Goal: Task Accomplishment & Management: Use online tool/utility

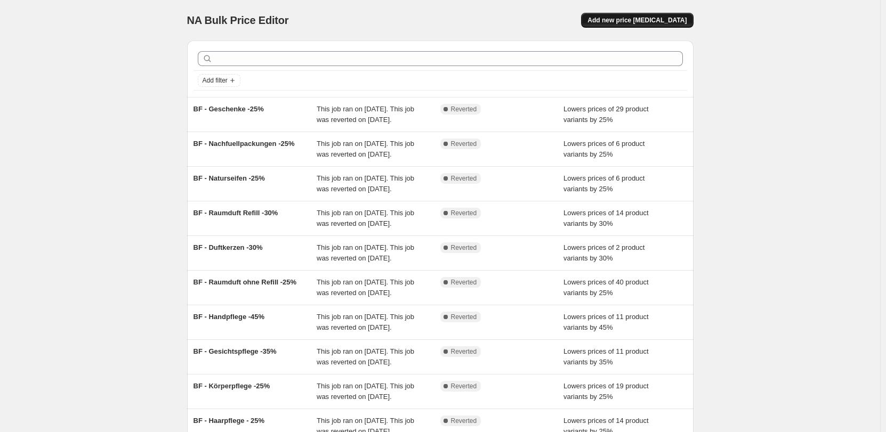
click at [667, 17] on span "Add new price [MEDICAL_DATA]" at bounding box center [636, 20] width 99 height 9
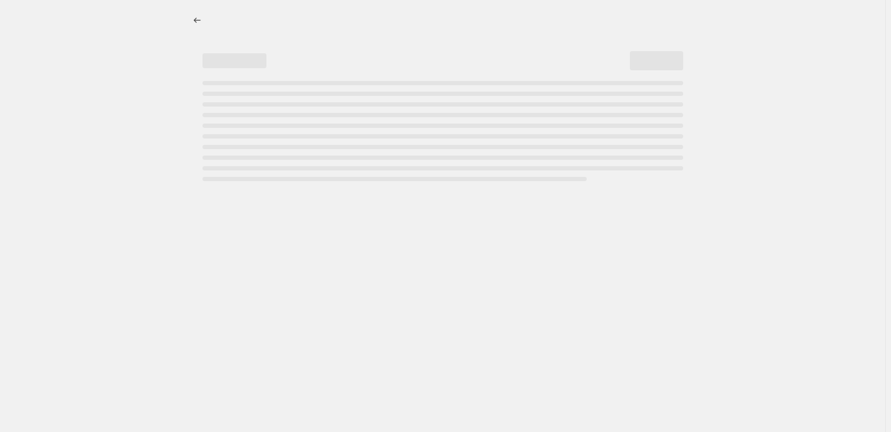
select select "percentage"
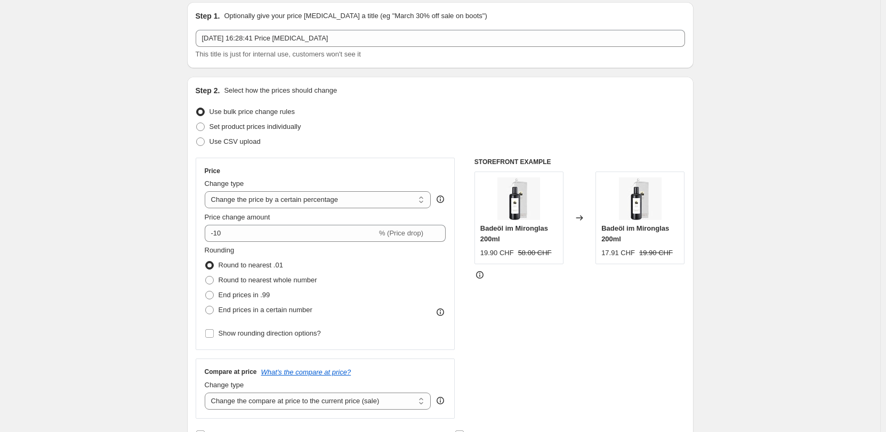
scroll to position [53, 0]
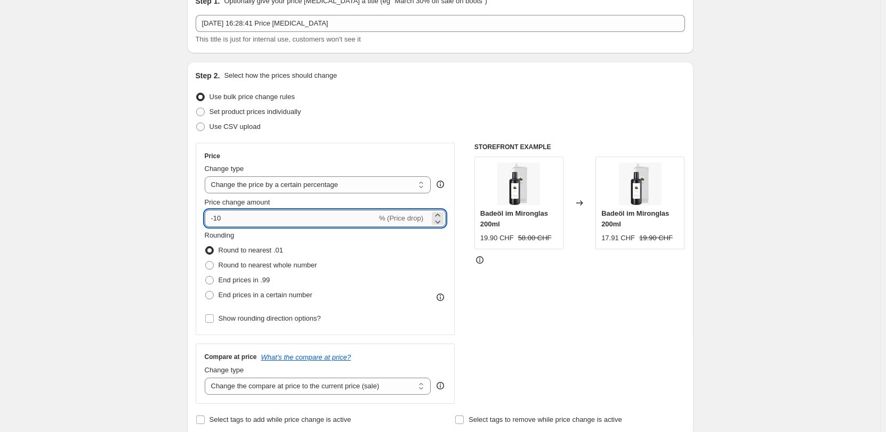
click at [239, 219] on input "-10" at bounding box center [291, 218] width 172 height 17
type input "-1"
type input "-20"
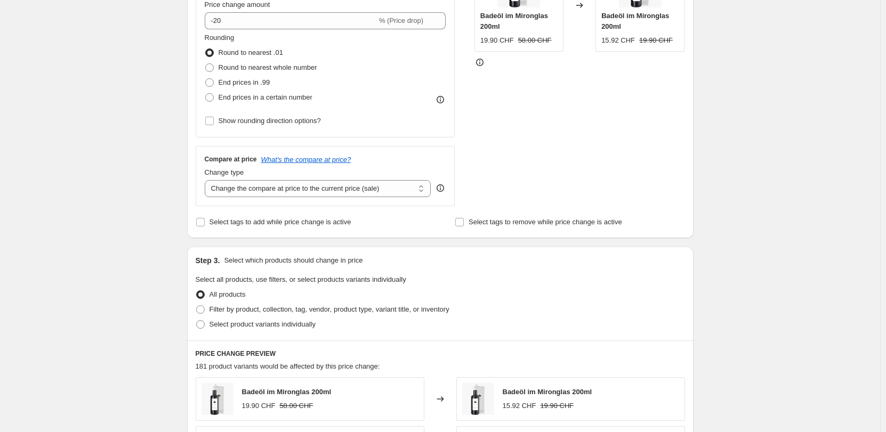
scroll to position [320, 0]
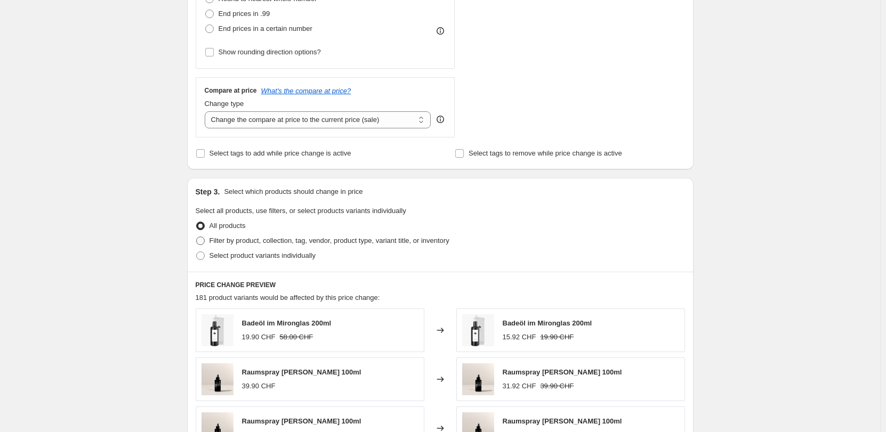
click at [204, 241] on span at bounding box center [200, 241] width 9 height 9
click at [197, 237] on input "Filter by product, collection, tag, vendor, product type, variant title, or inv…" at bounding box center [196, 237] width 1 height 1
radio input "true"
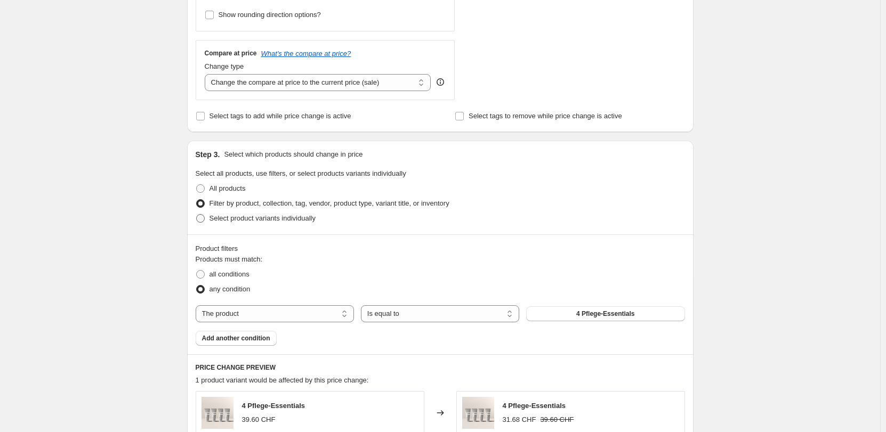
scroll to position [373, 0]
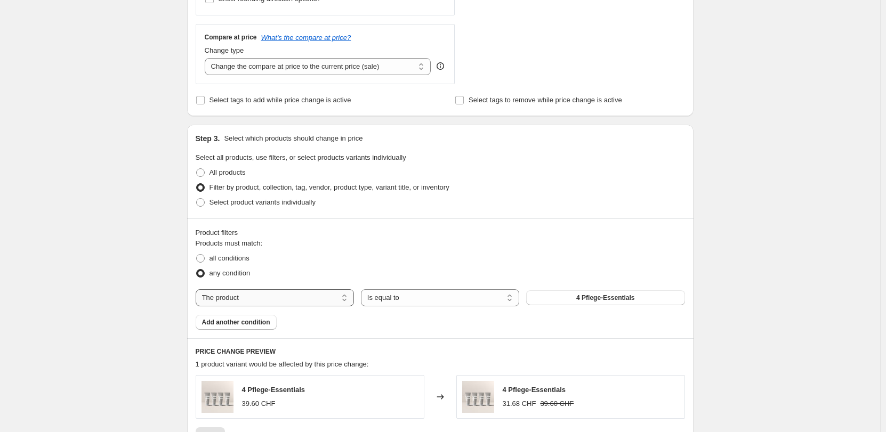
click at [350, 296] on select "The product The product's collection The product's tag The product's vendor The…" at bounding box center [275, 297] width 158 height 17
select select "collection"
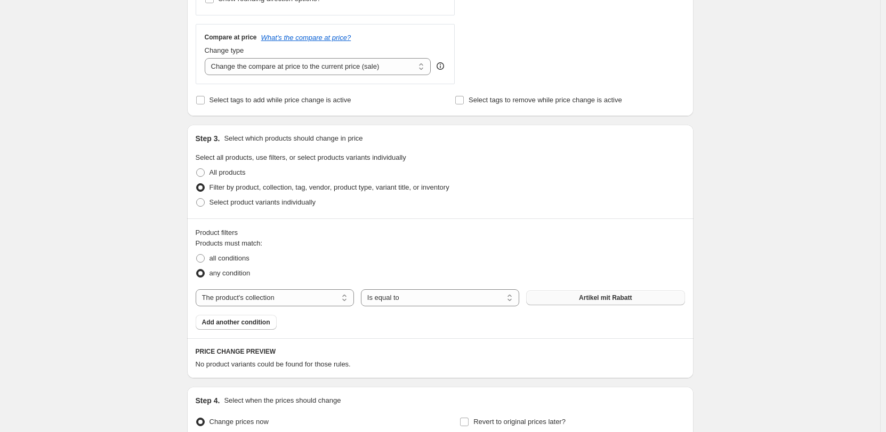
click at [613, 297] on span "Artikel mit Rabatt" at bounding box center [605, 298] width 53 height 9
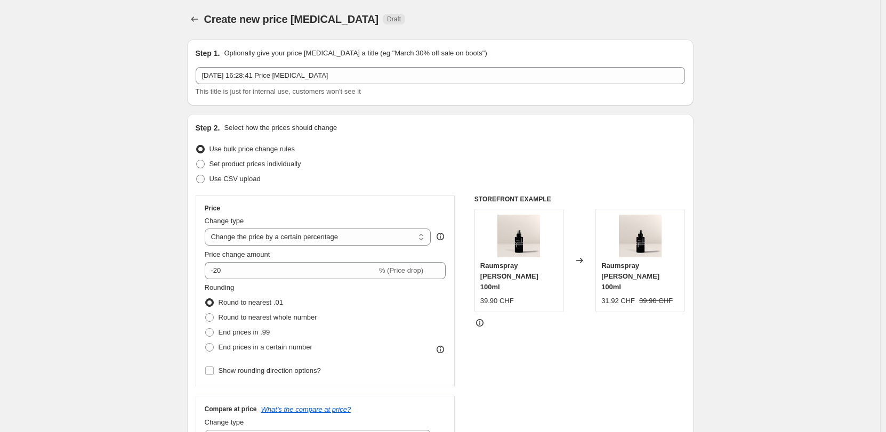
scroll to position [0, 0]
click at [192, 18] on icon "Price change jobs" at bounding box center [194, 20] width 11 height 11
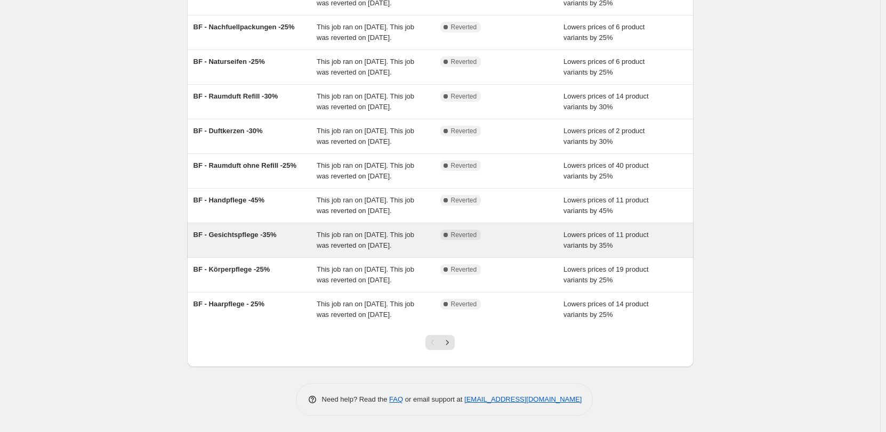
scroll to position [223, 0]
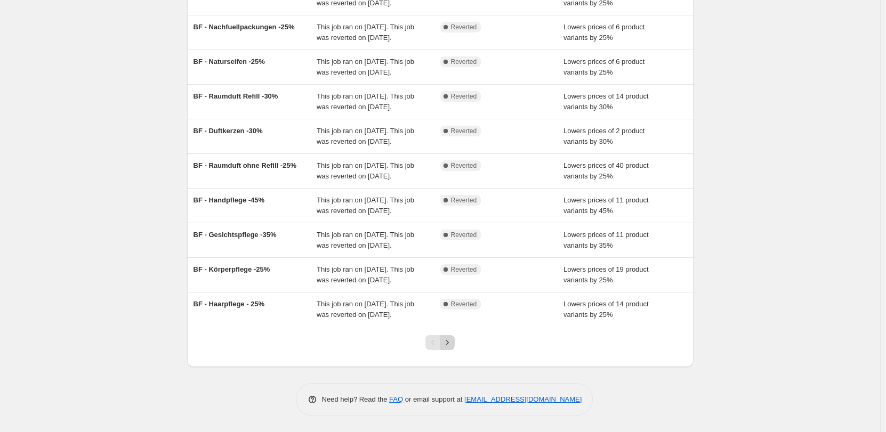
click at [451, 343] on icon "Next" at bounding box center [447, 342] width 11 height 11
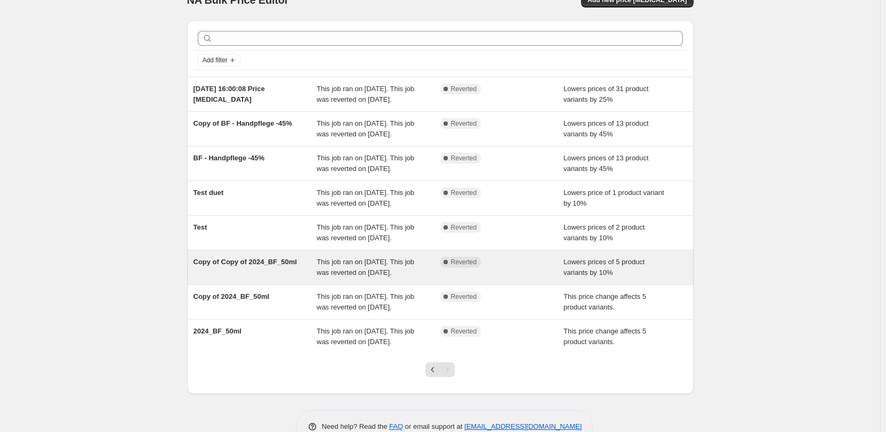
scroll to position [0, 0]
